Goal: Information Seeking & Learning: Learn about a topic

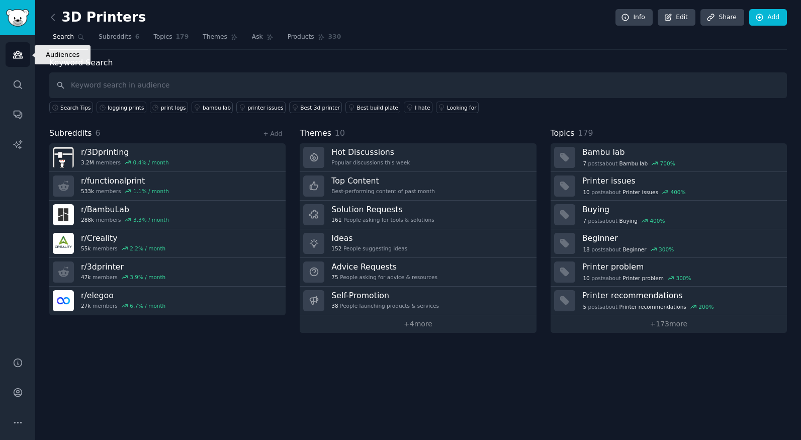
click at [15, 57] on icon "Sidebar" at bounding box center [17, 54] width 9 height 7
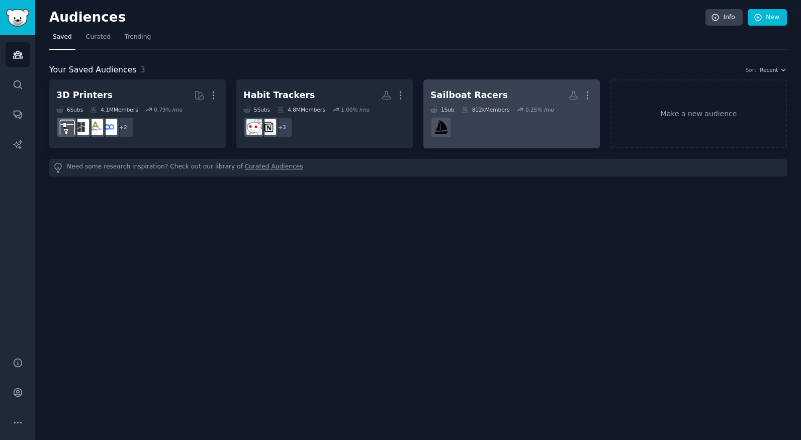
click at [463, 119] on dd "r/sailing" at bounding box center [511, 127] width 162 height 28
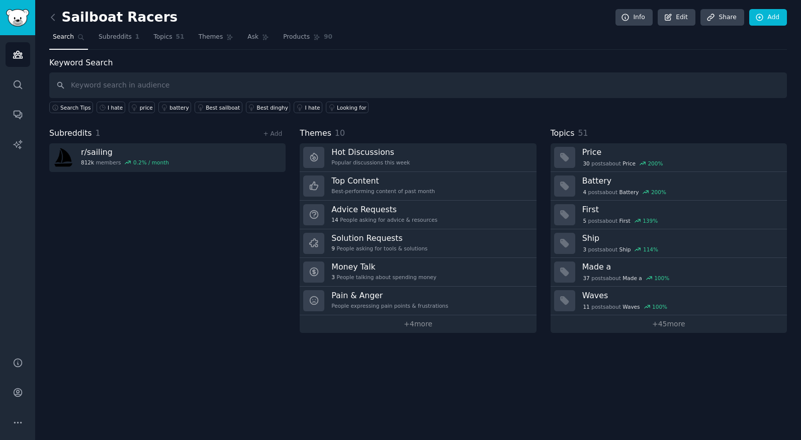
click at [189, 91] on input "text" at bounding box center [417, 85] width 737 height 26
type input "r"
type input "s"
type input "explain the racing rules"
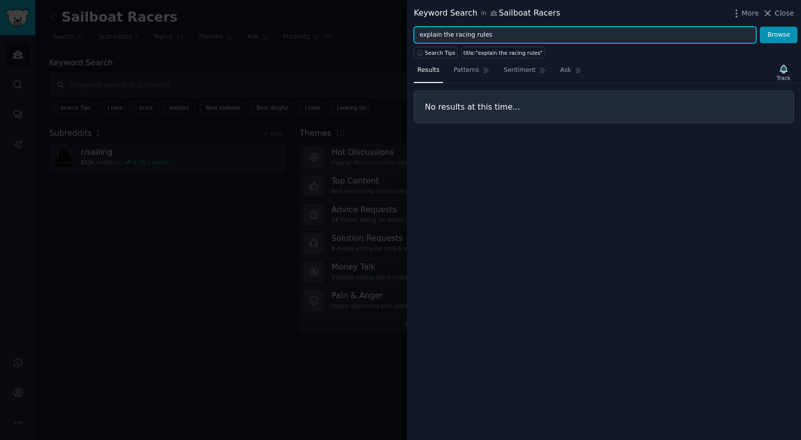
click at [470, 35] on input "explain the racing rules" at bounding box center [585, 35] width 342 height 17
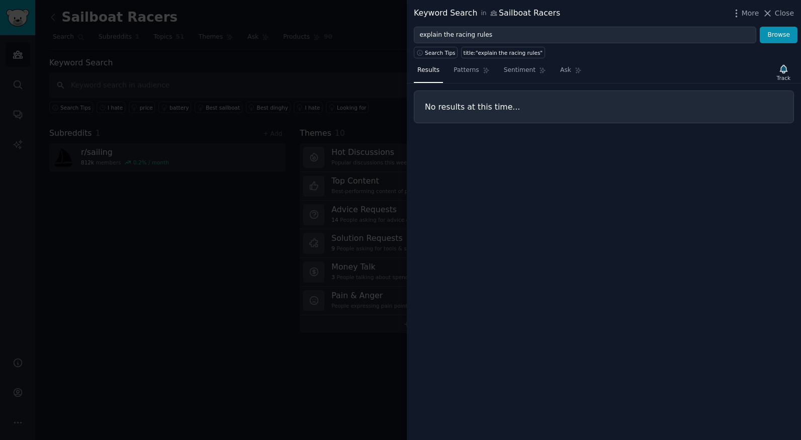
click at [354, 40] on div at bounding box center [400, 220] width 801 height 440
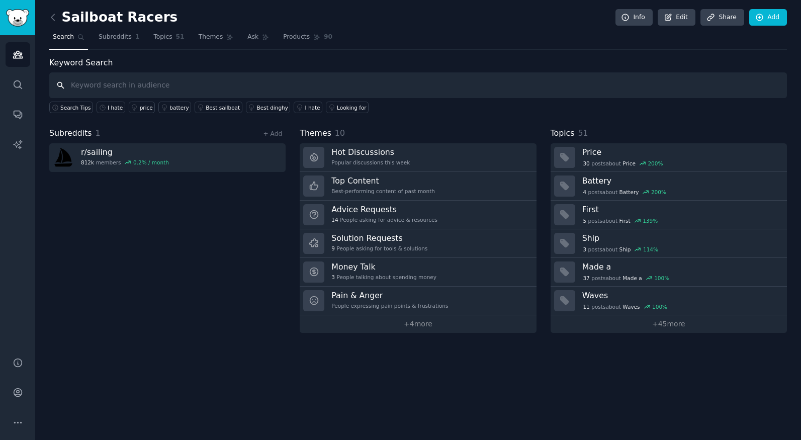
click at [180, 83] on input "text" at bounding box center [417, 85] width 737 height 26
type input "r"
type input "RRS"
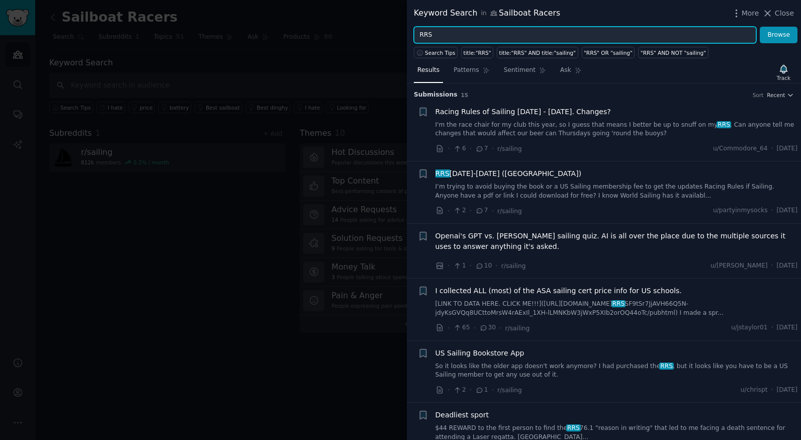
drag, startPoint x: 476, startPoint y: 35, endPoint x: 407, endPoint y: 35, distance: 69.4
click at [407, 35] on div "RRS Browse" at bounding box center [604, 35] width 394 height 17
type input "sailing rules"
click at [759, 27] on button "Browse" at bounding box center [778, 35] width 38 height 17
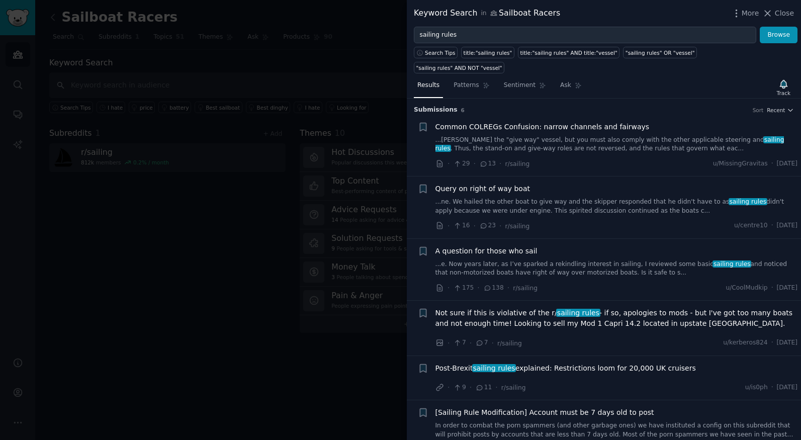
click at [195, 210] on div at bounding box center [400, 220] width 801 height 440
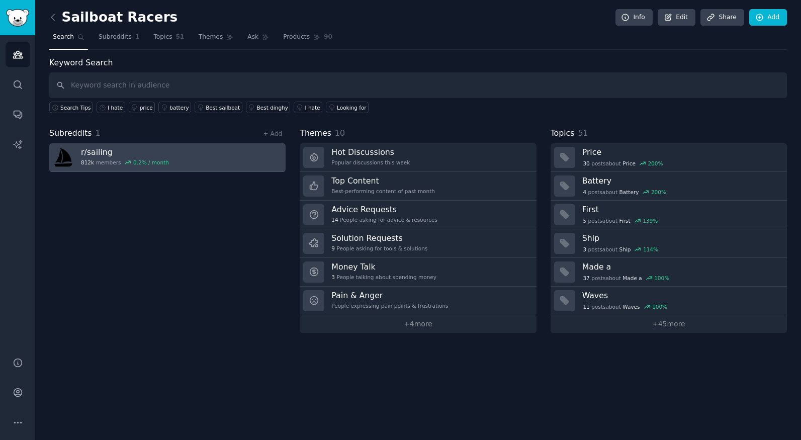
click at [195, 153] on link "r/ sailing 812k members 0.2 % / month" at bounding box center [167, 157] width 236 height 29
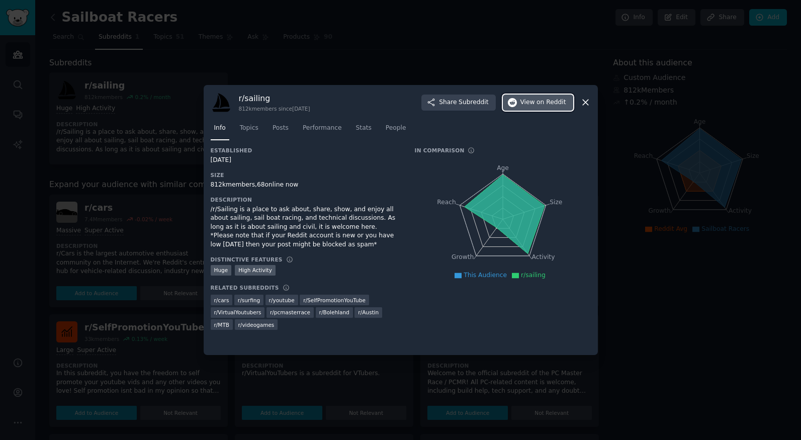
click at [537, 103] on span "View on Reddit" at bounding box center [543, 102] width 46 height 9
